Goal: Task Accomplishment & Management: Use online tool/utility

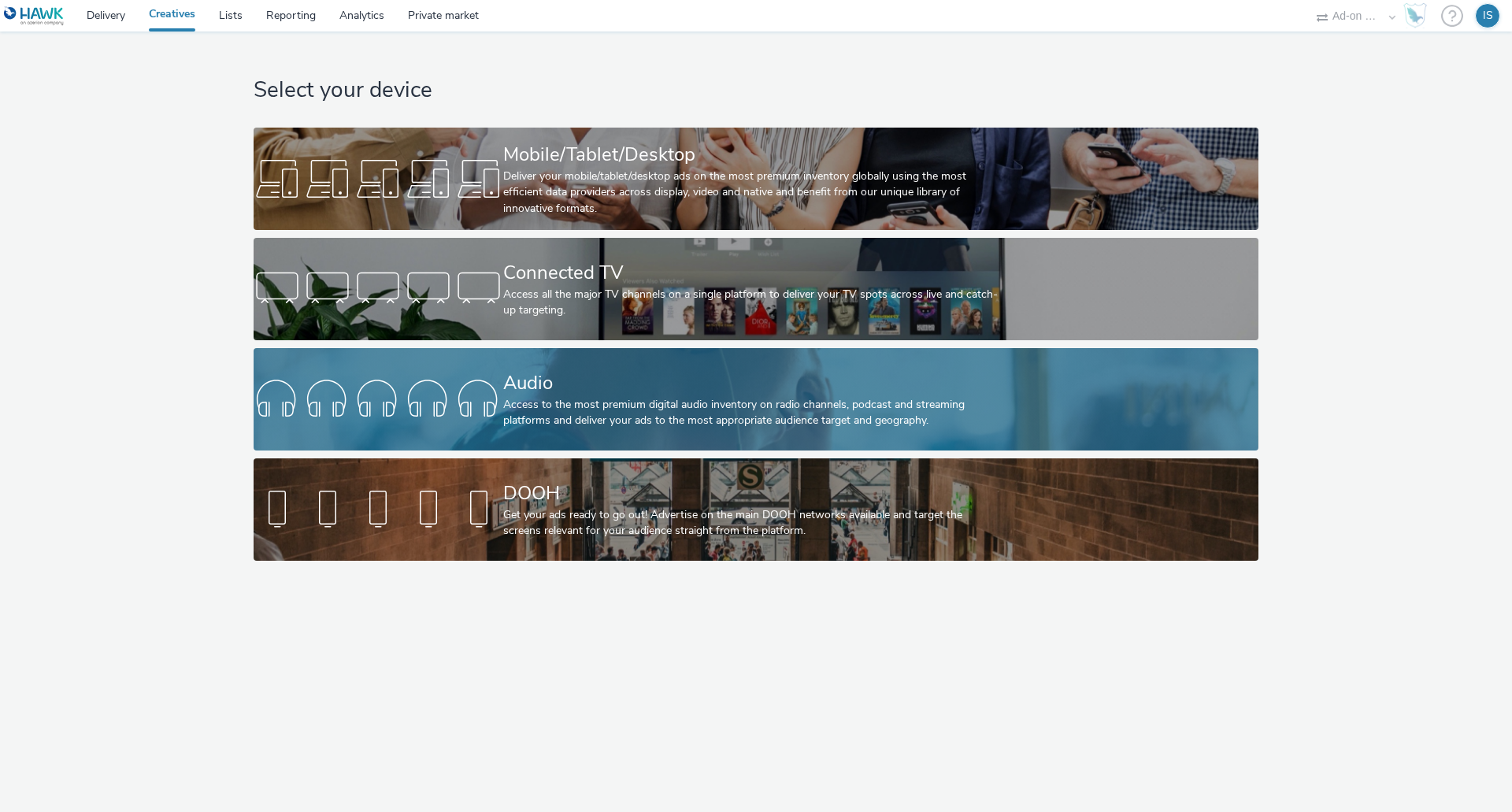
click at [665, 383] on div "Audio" at bounding box center [752, 383] width 499 height 27
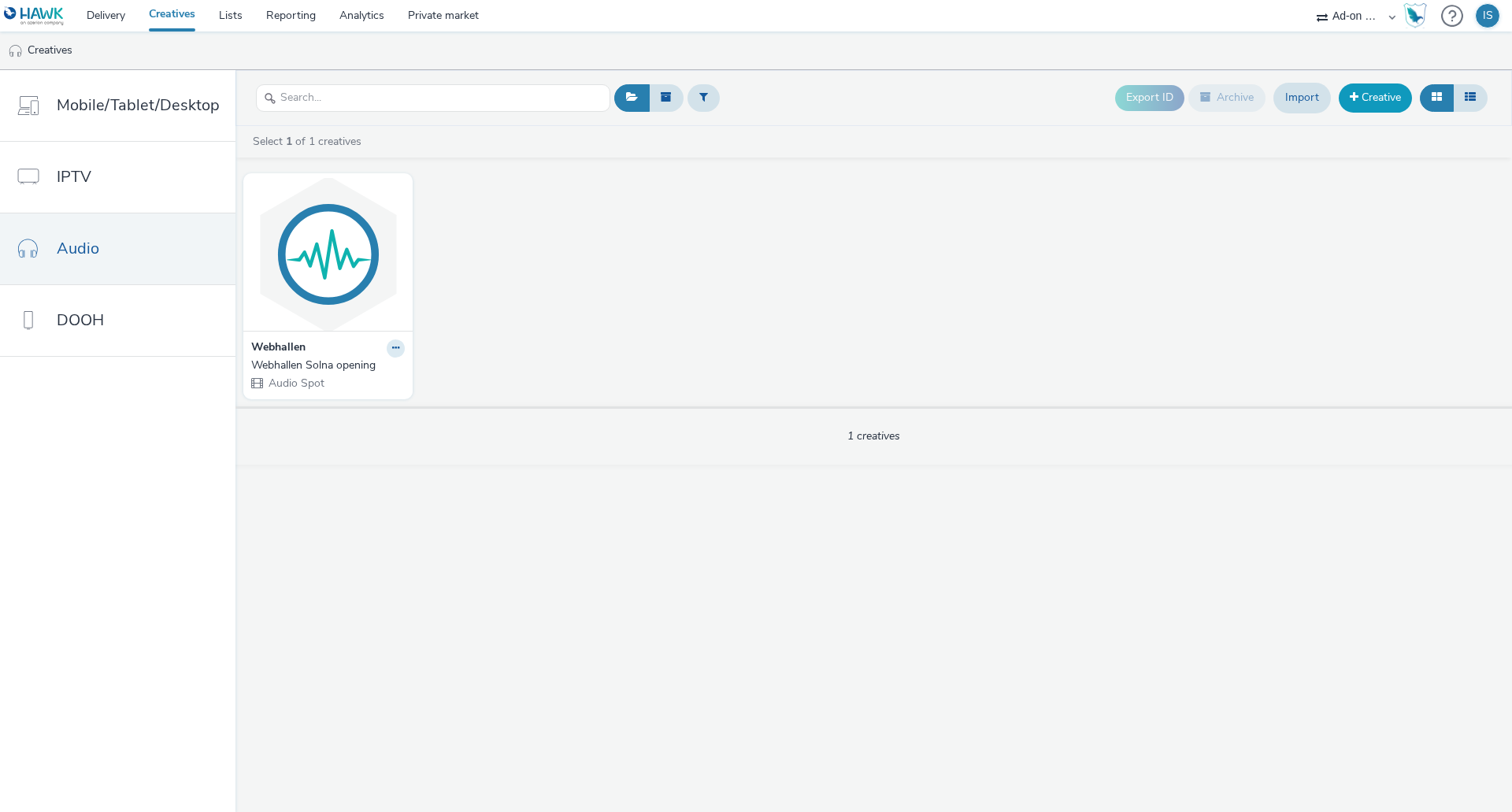
click at [1376, 91] on link "Creative" at bounding box center [1375, 97] width 74 height 28
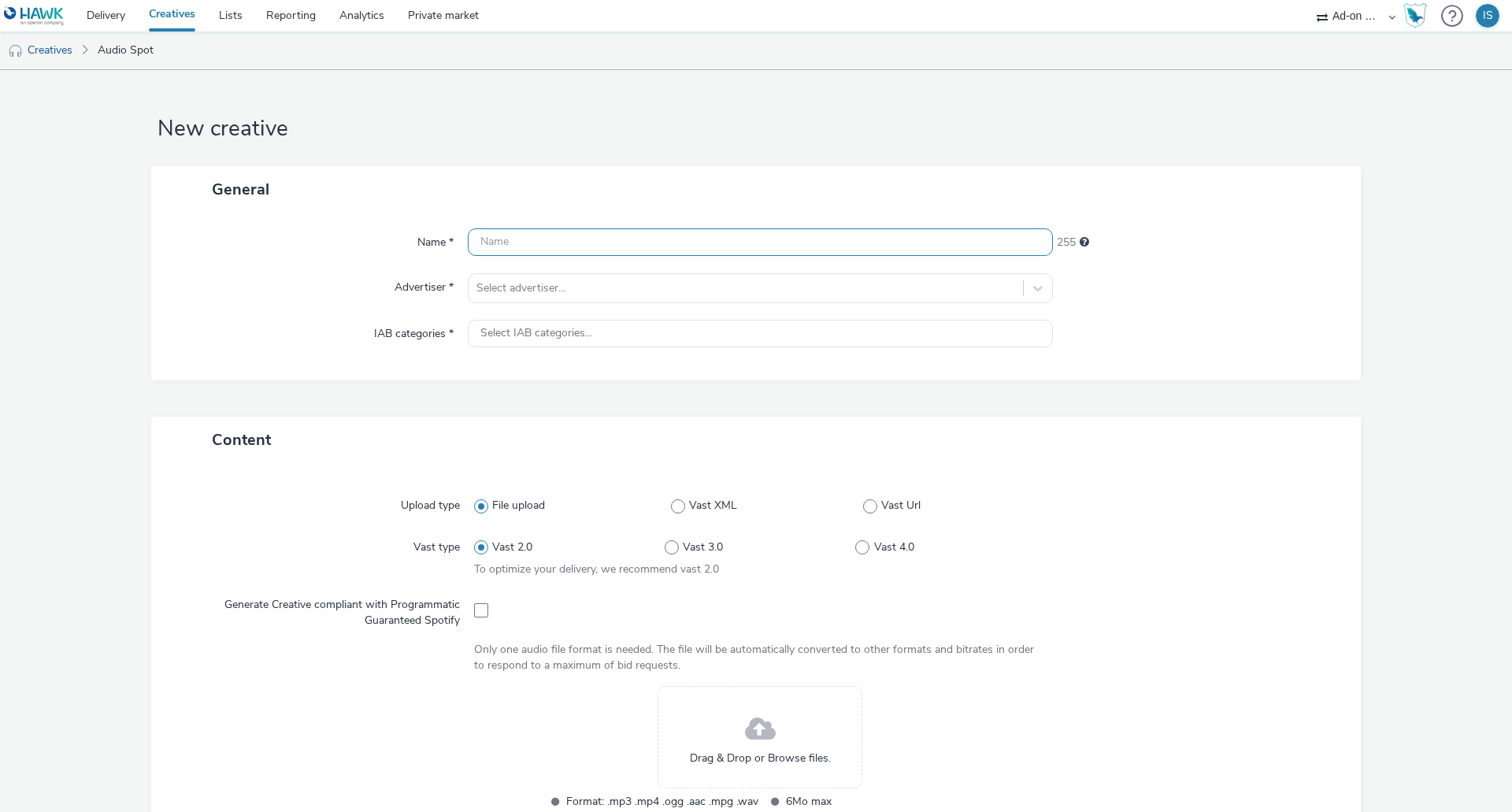
click at [565, 243] on input "text" at bounding box center [760, 242] width 585 height 27
type input "Webhallen Bredden"
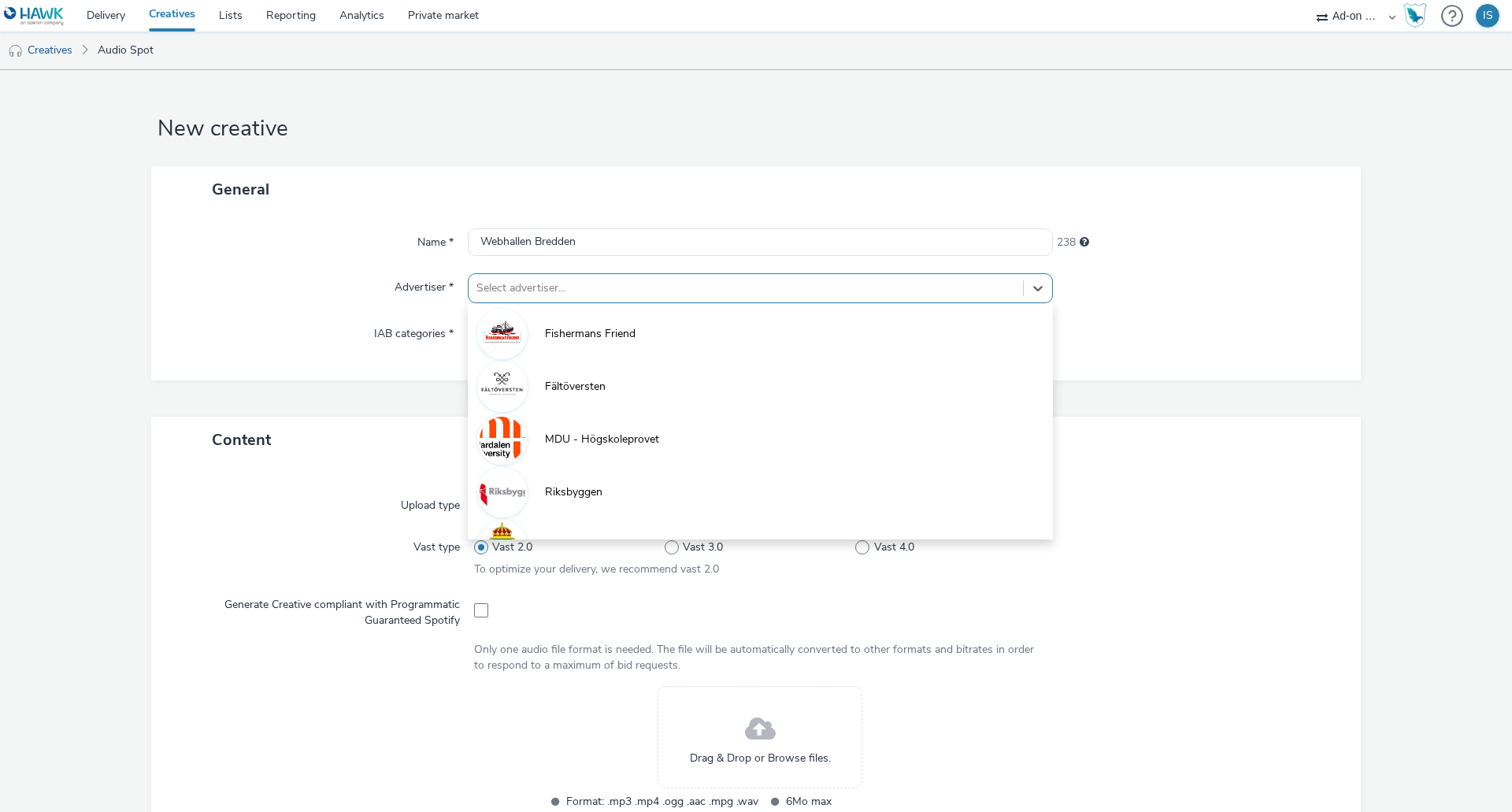
click at [577, 281] on div at bounding box center [745, 288] width 538 height 19
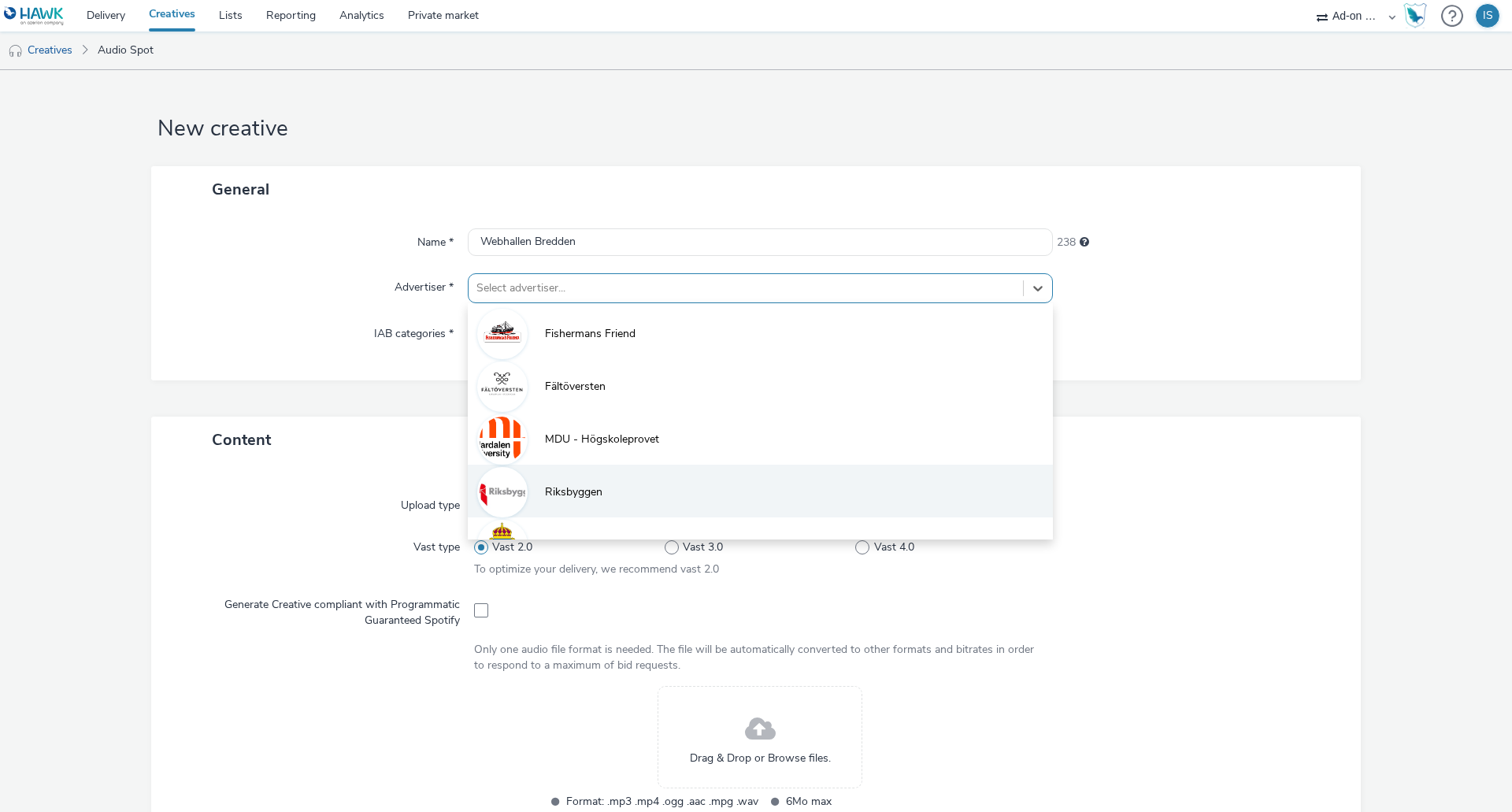
scroll to position [87, 0]
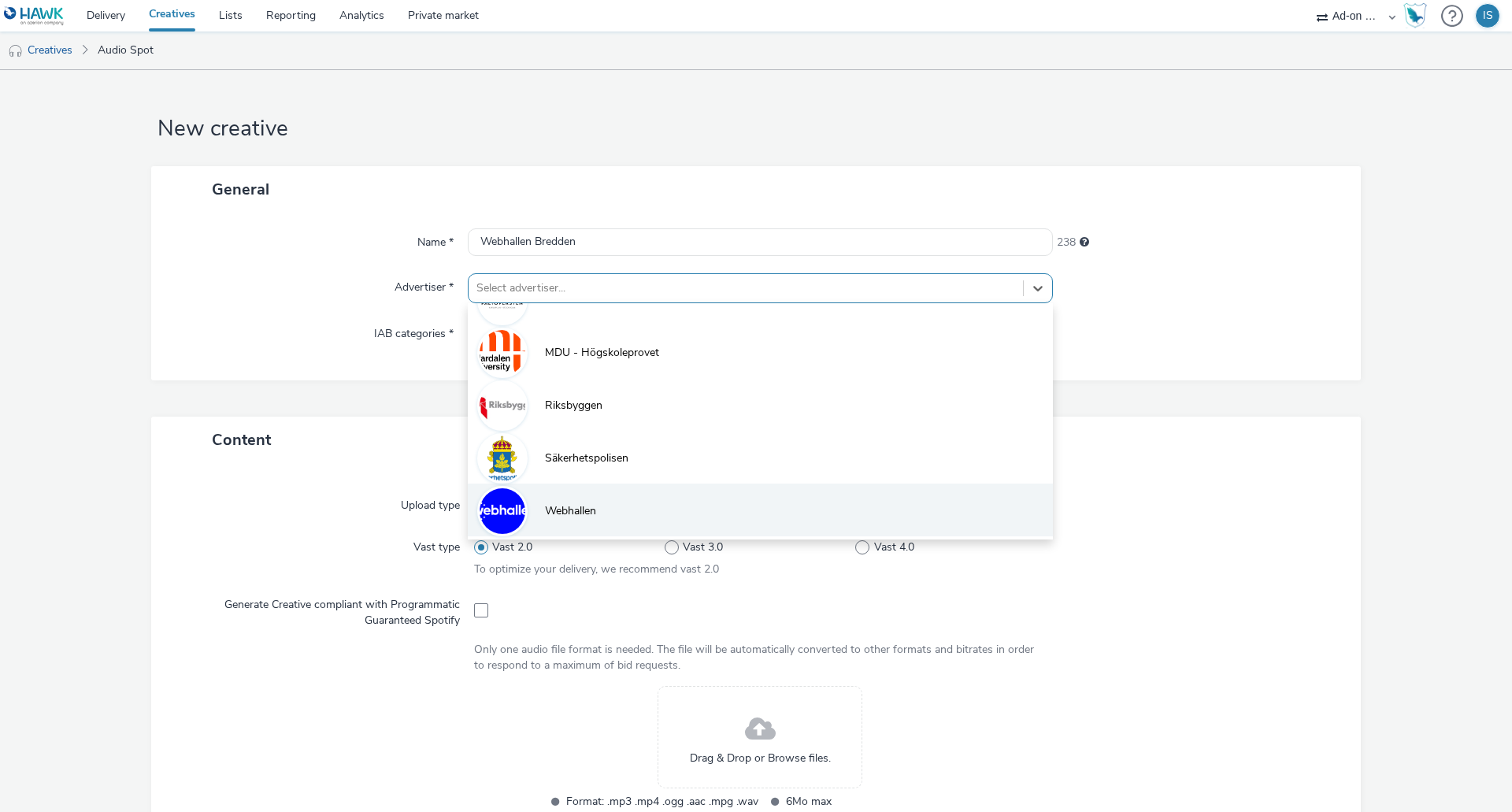
click at [623, 497] on li "Webhallen" at bounding box center [760, 510] width 585 height 53
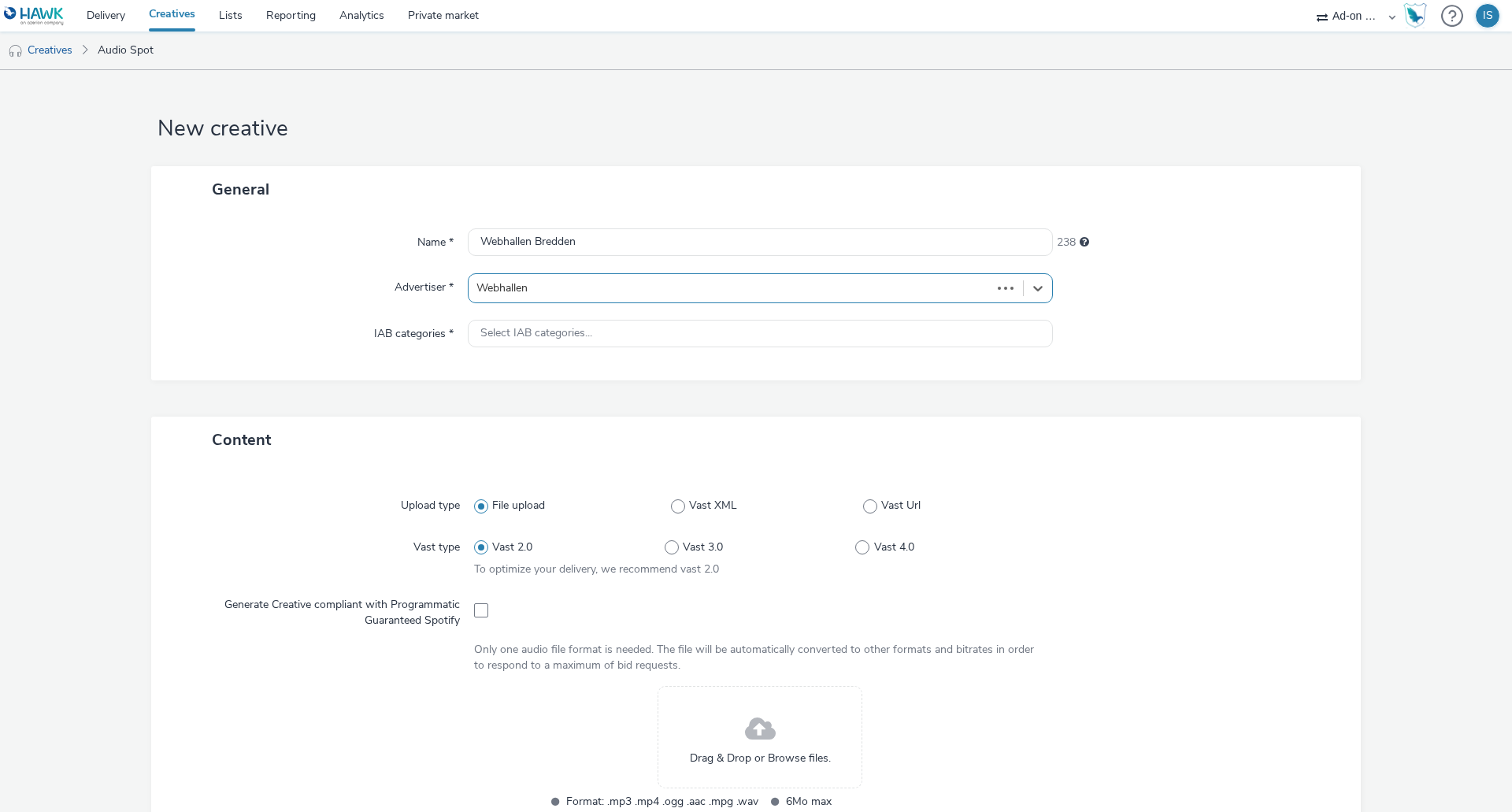
type input "[URL][DOMAIN_NAME]"
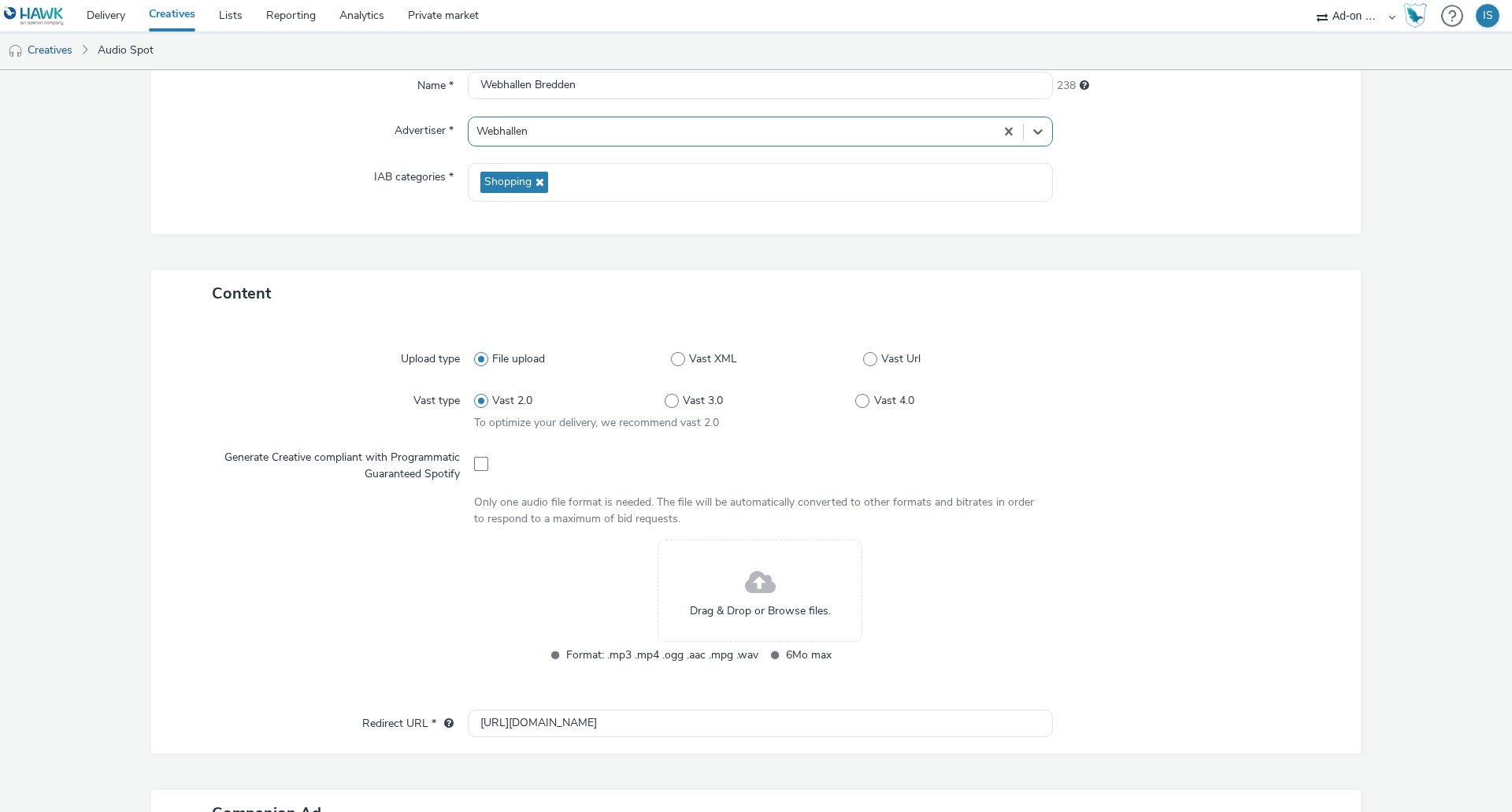
scroll to position [158, 0]
click at [807, 591] on div "Drag & Drop or Browse files." at bounding box center [759, 590] width 205 height 103
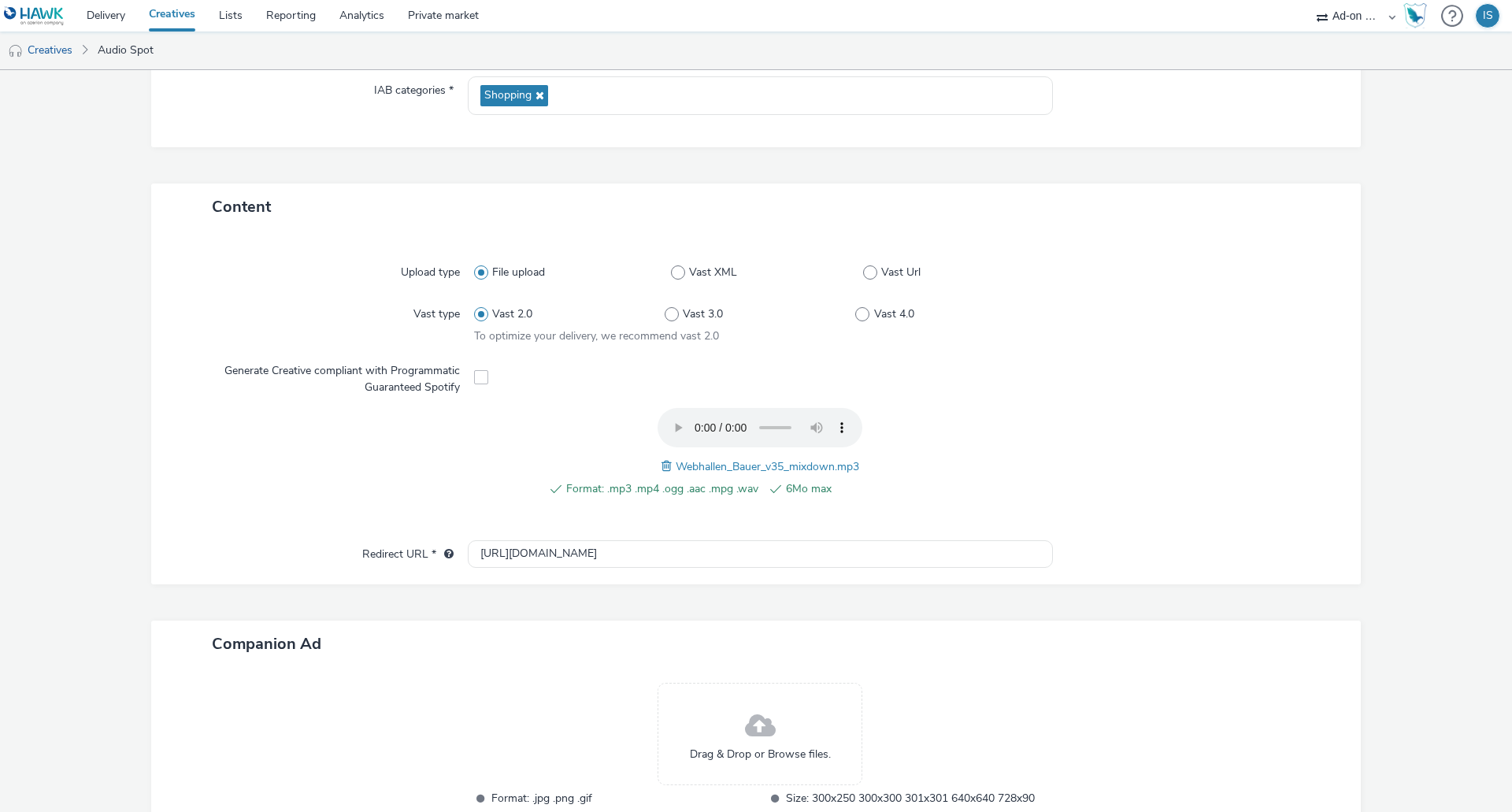
scroll to position [370, 0]
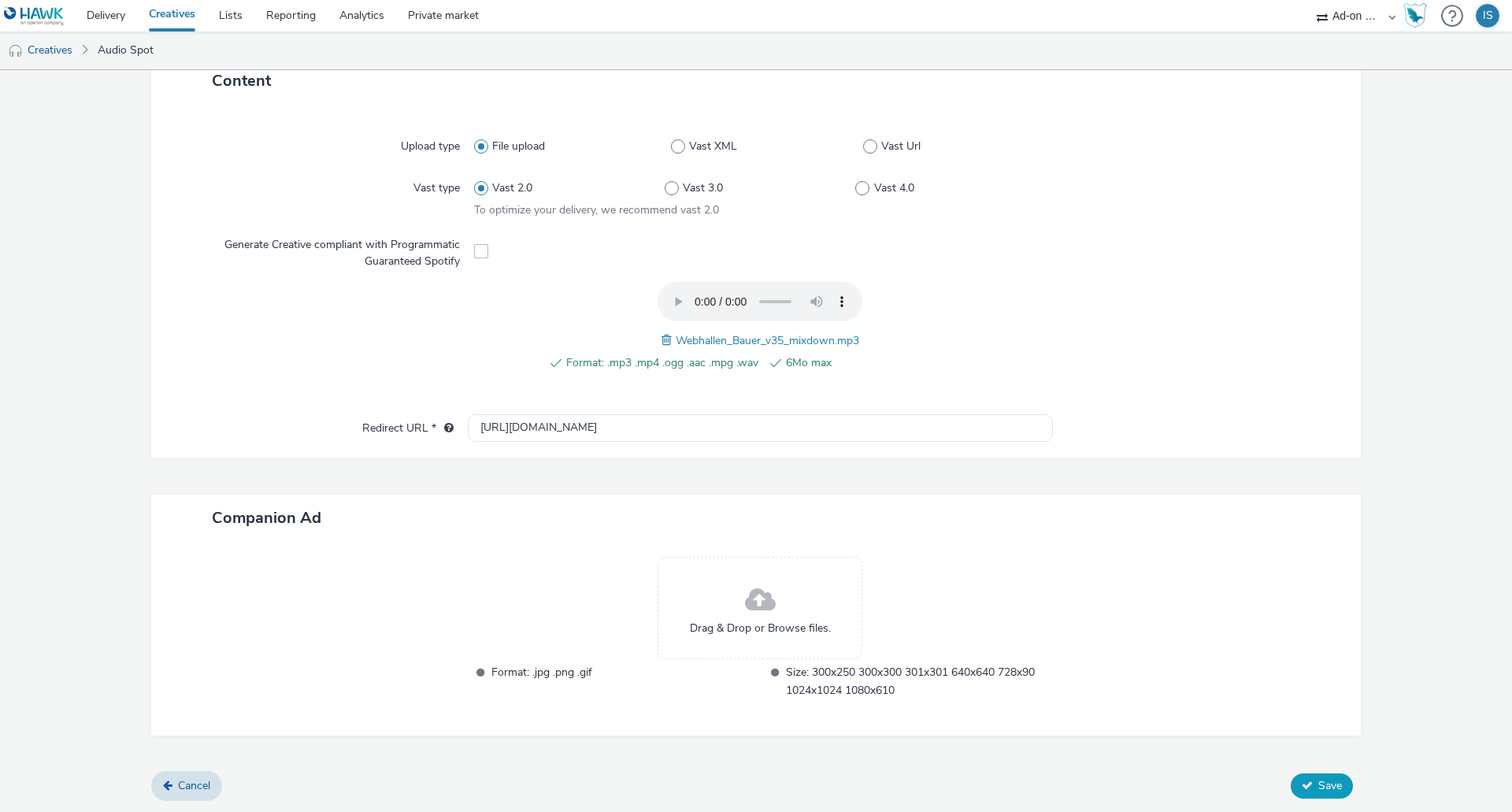
click at [1318, 780] on span "Save" at bounding box center [1329, 785] width 23 height 15
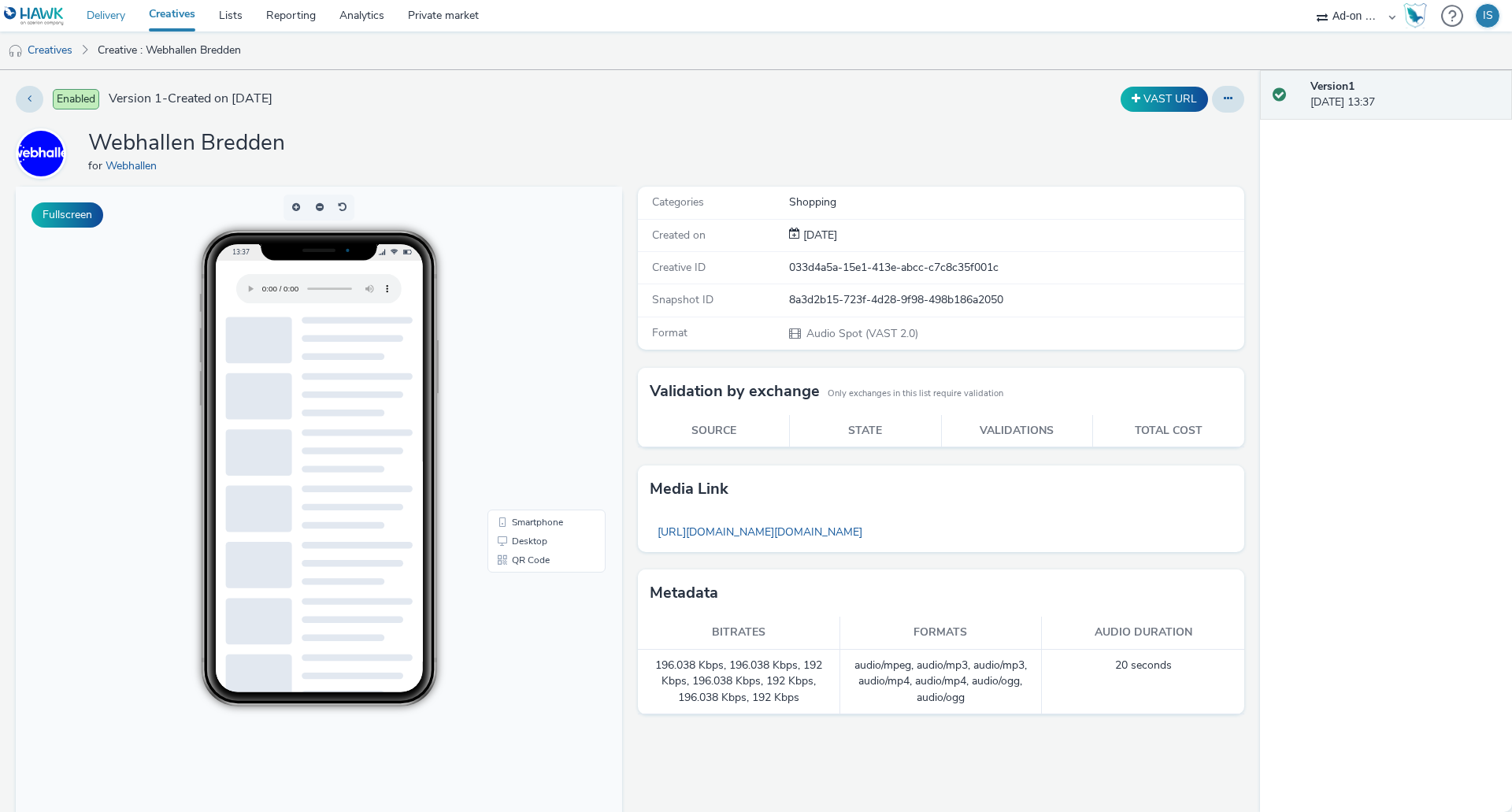
click at [119, 9] on link "Delivery" at bounding box center [106, 15] width 62 height 32
